Goal: Information Seeking & Learning: Learn about a topic

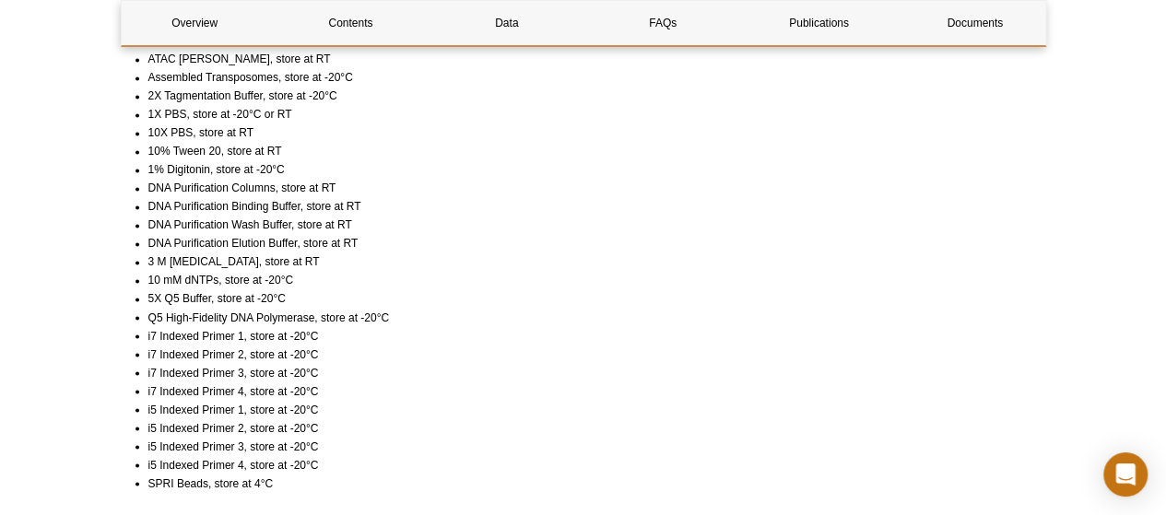
scroll to position [1337, 0]
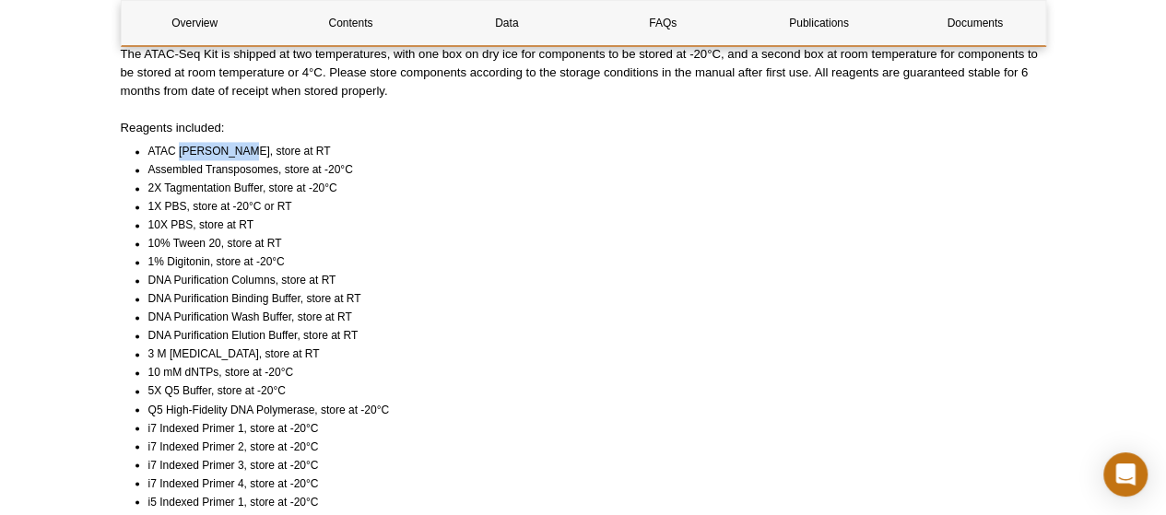
drag, startPoint x: 233, startPoint y: 150, endPoint x: 179, endPoint y: 150, distance: 54.4
click at [179, 150] on li "ATAC [PERSON_NAME], store at RT" at bounding box center [588, 151] width 881 height 18
copy li "Lysis Buffe"
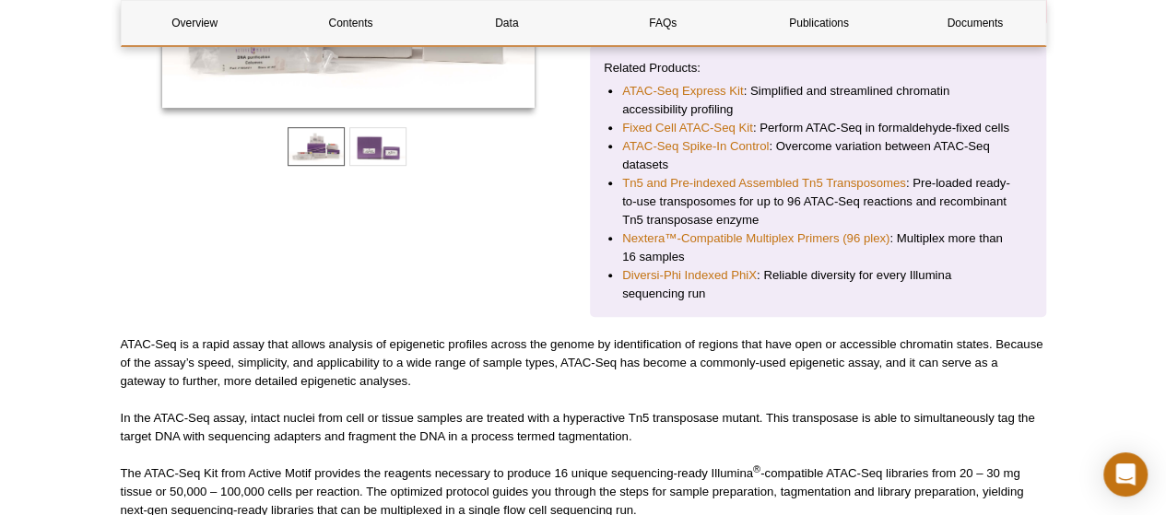
scroll to position [138, 0]
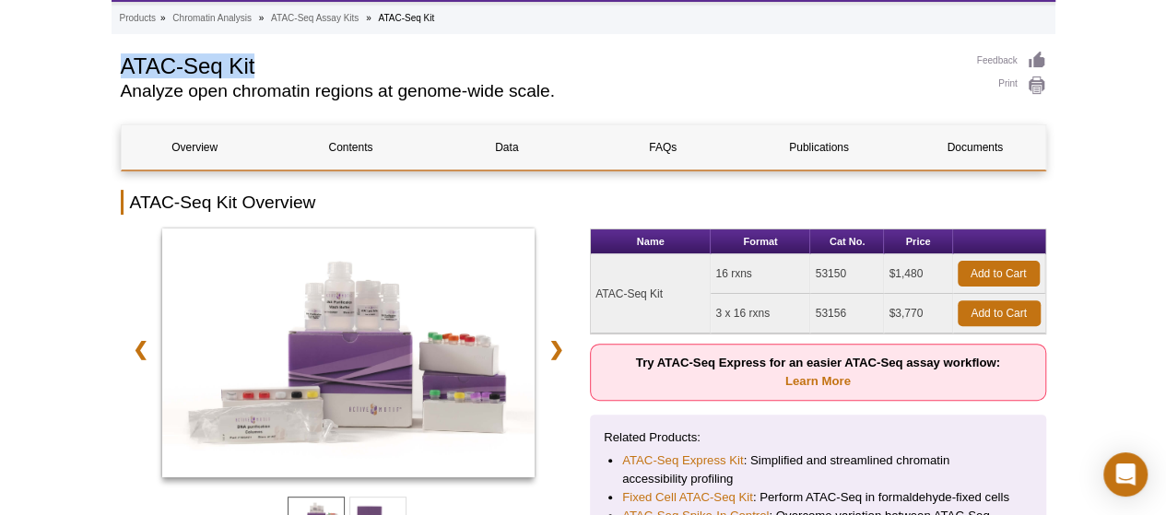
drag, startPoint x: 269, startPoint y: 65, endPoint x: 124, endPoint y: 58, distance: 145.8
click at [124, 58] on h1 "ATAC-Seq Kit" at bounding box center [540, 65] width 838 height 28
copy h1 "ATAC-Seq Kit"
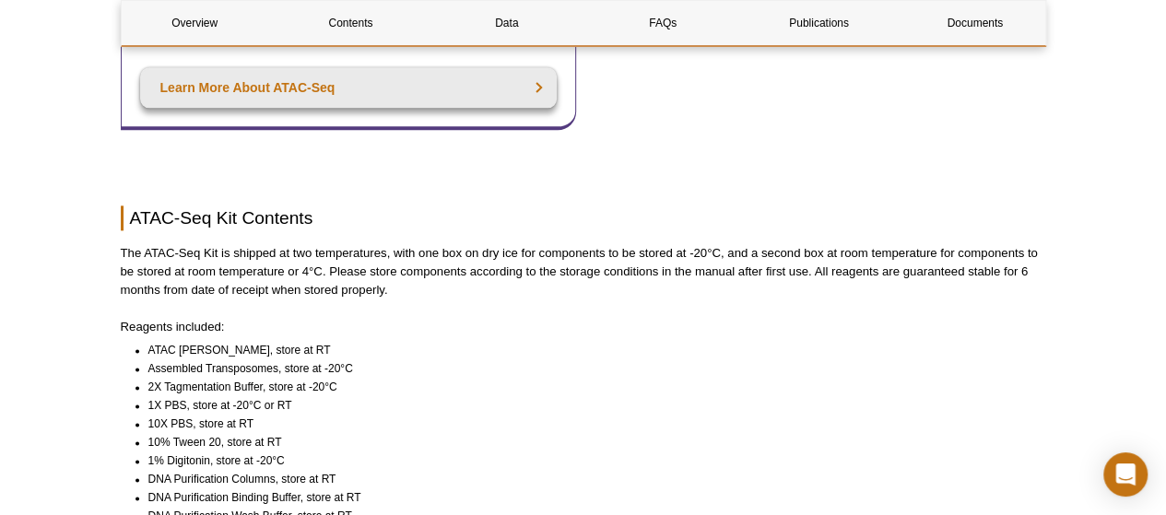
scroll to position [1337, 0]
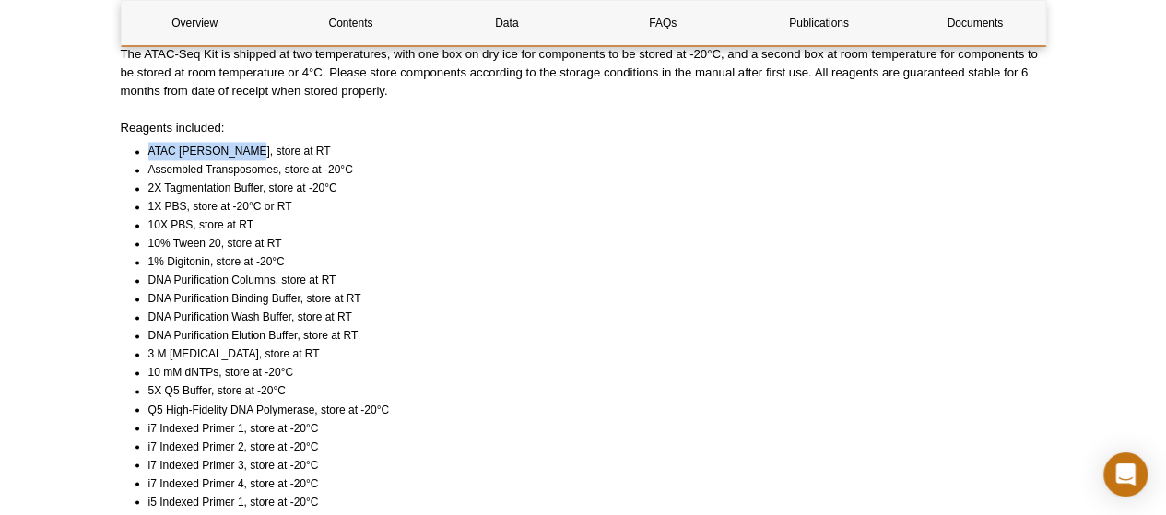
drag, startPoint x: 148, startPoint y: 144, endPoint x: 234, endPoint y: 153, distance: 86.2
click at [234, 153] on li "ATAC [PERSON_NAME], store at RT" at bounding box center [588, 151] width 881 height 18
copy li "ATAC [PERSON_NAME]"
drag, startPoint x: 168, startPoint y: 187, endPoint x: 266, endPoint y: 184, distance: 97.8
click at [266, 184] on li "2X Tagmentation Buffer, store at -20°C" at bounding box center [588, 188] width 881 height 18
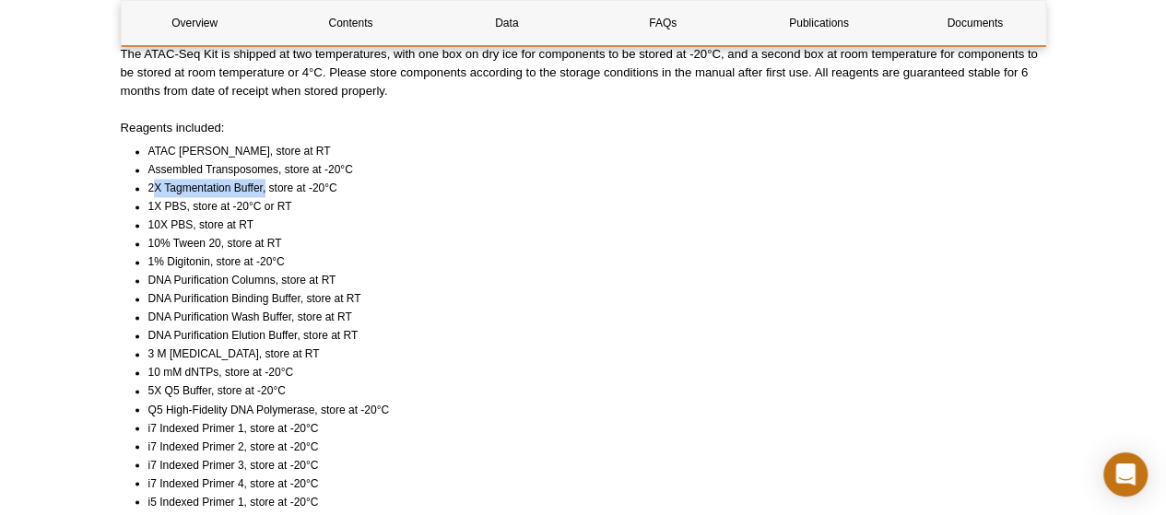
copy li "X Tagmentation Buffer,"
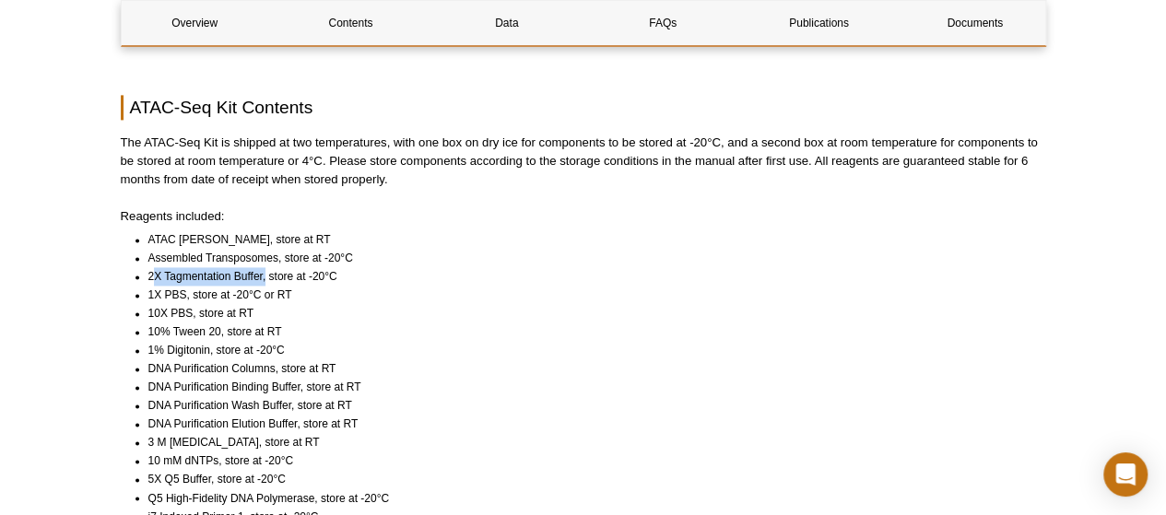
scroll to position [1245, 0]
